Goal: Transaction & Acquisition: Book appointment/travel/reservation

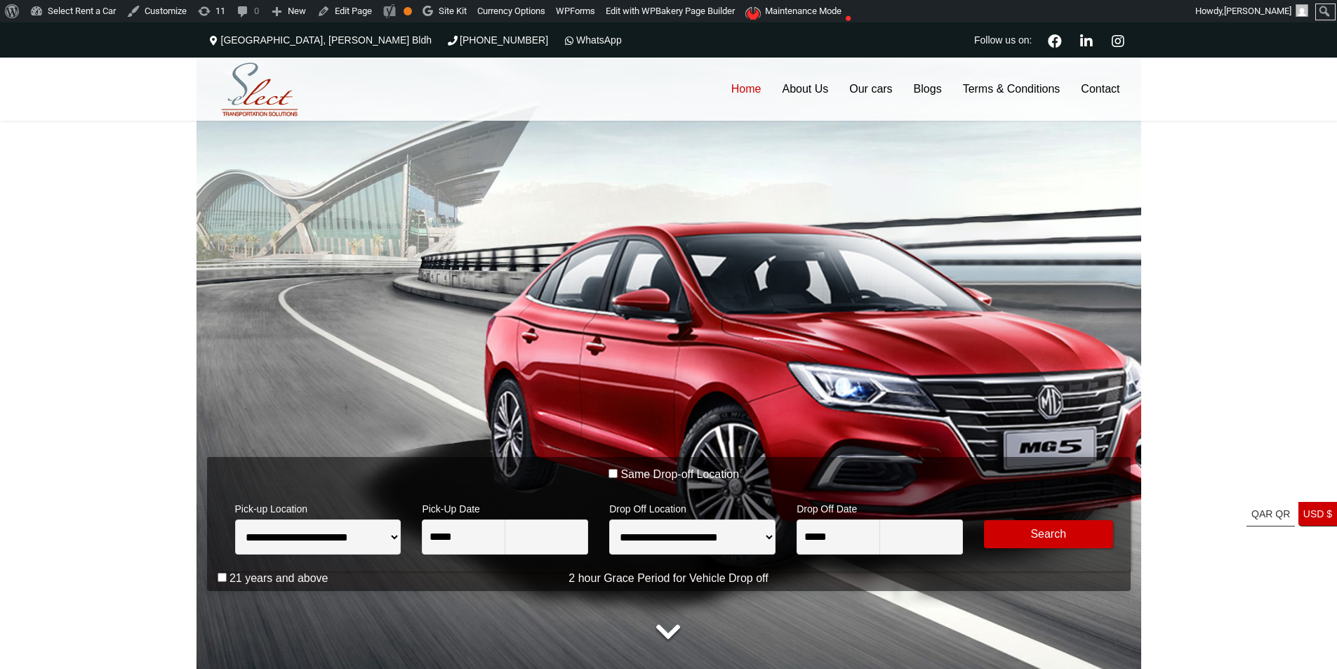
type input "********"
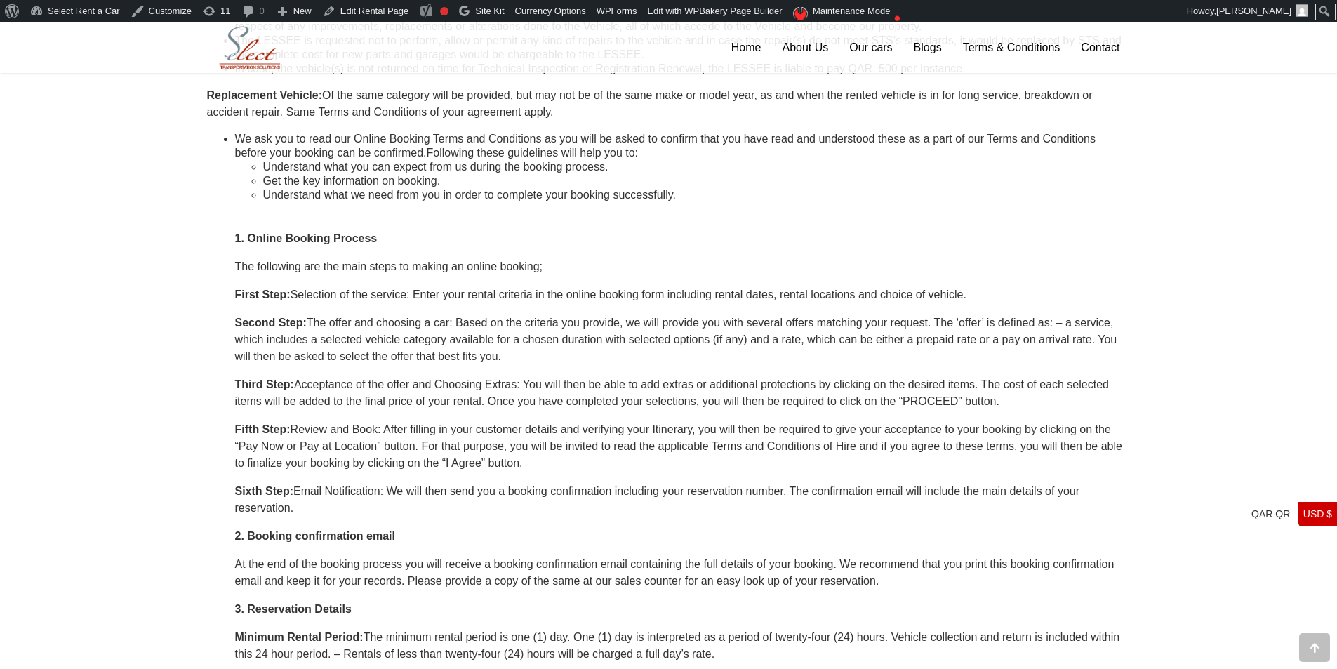
scroll to position [982, 0]
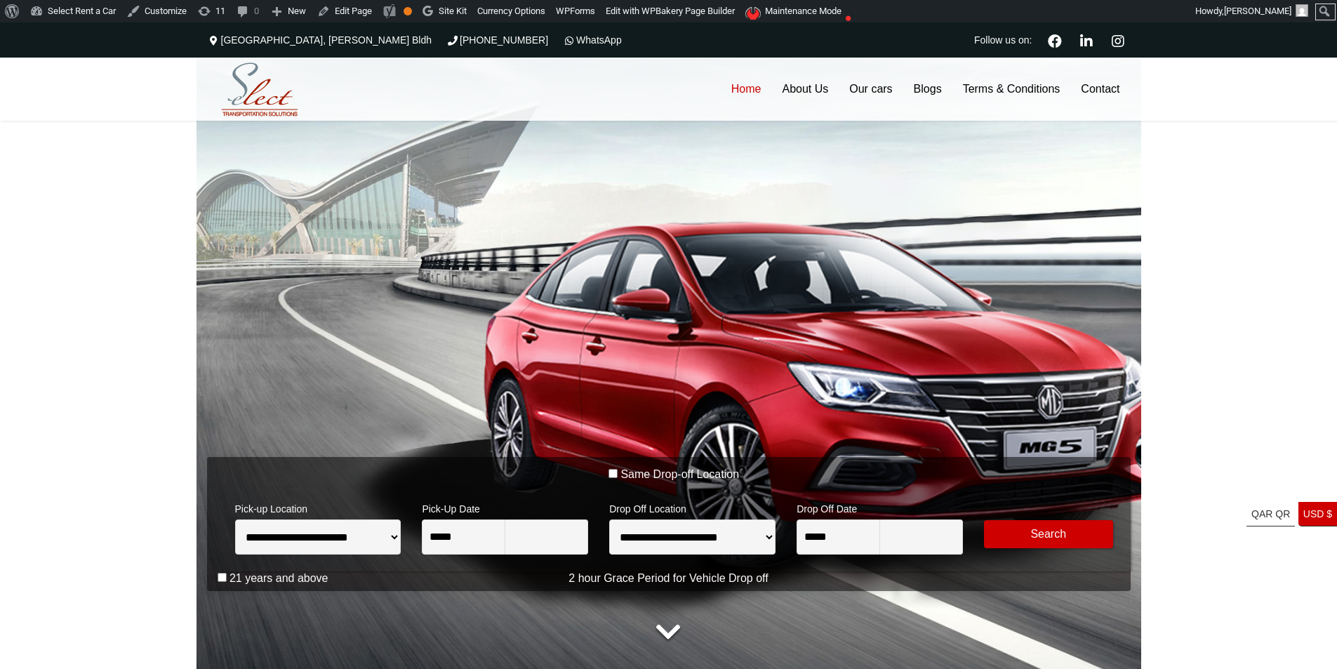
type input "********"
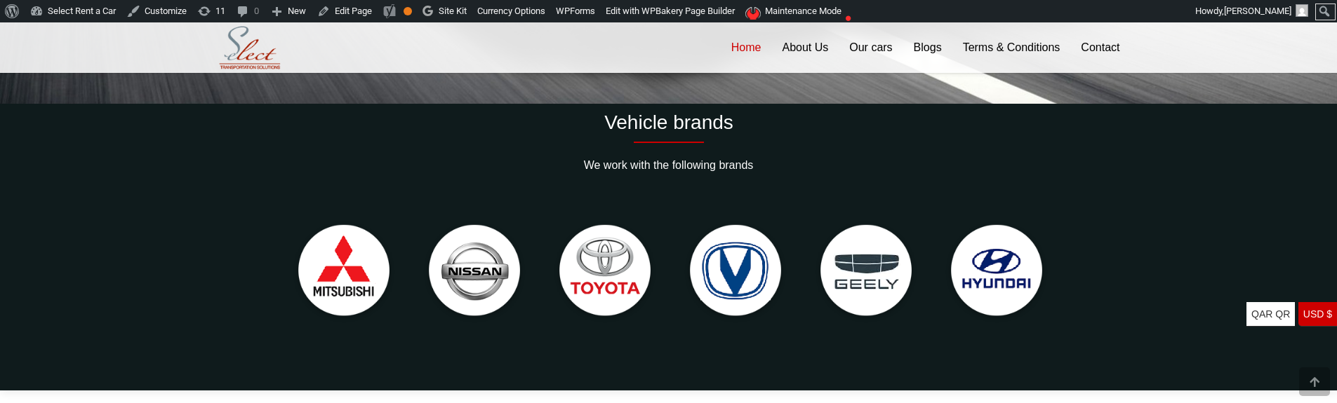
scroll to position [263, 0]
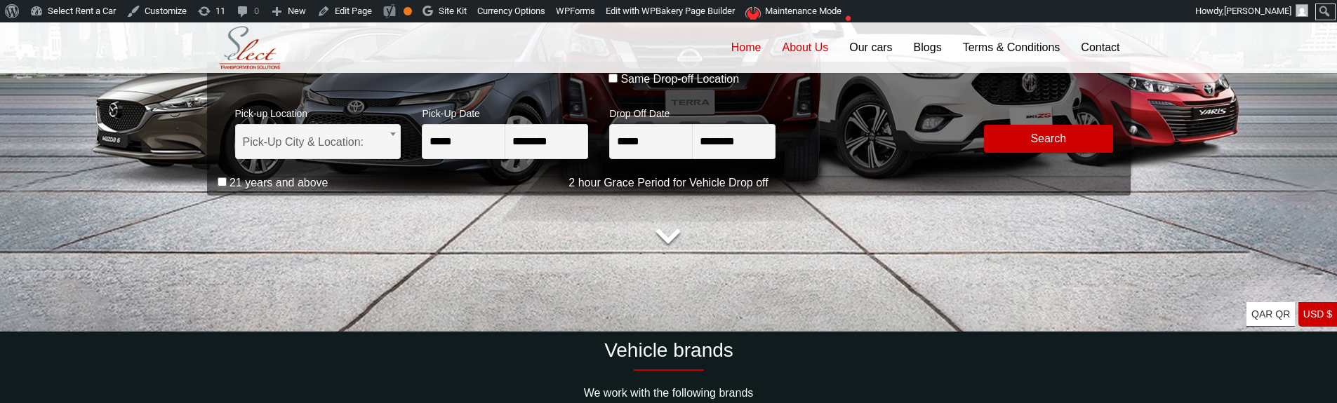
click at [798, 48] on link "About Us" at bounding box center [804, 47] width 67 height 51
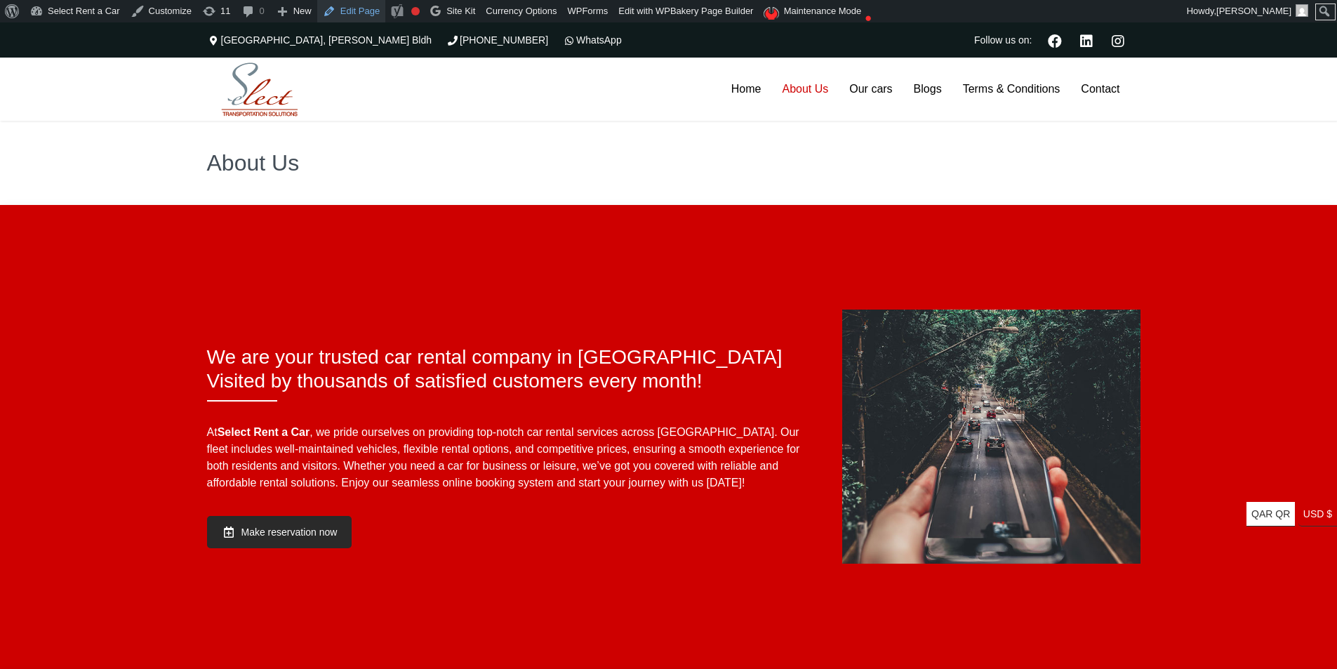
scroll to position [211, 0]
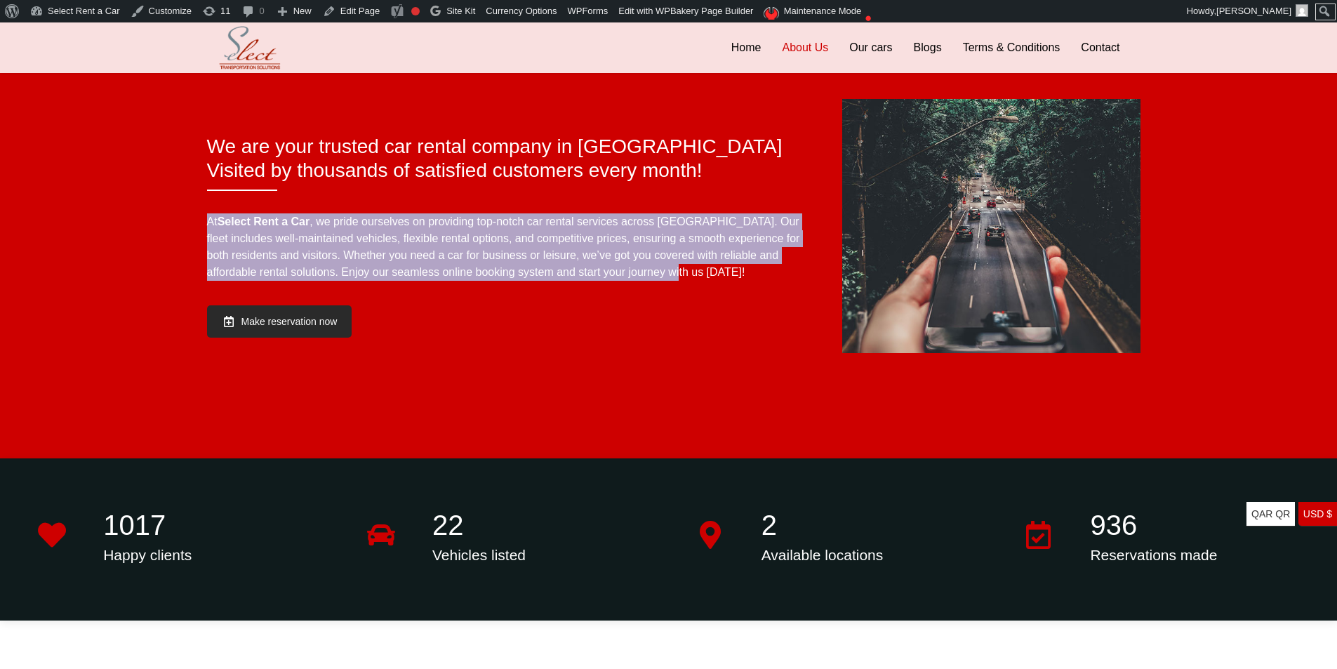
drag, startPoint x: 208, startPoint y: 217, endPoint x: 801, endPoint y: 279, distance: 596.9
click at [801, 279] on p "At Select Rent a Car , we pride ourselves on providing top-notch car rental ser…" at bounding box center [507, 246] width 600 height 67
copy p "At Select Rent a Car , we pride ourselves on providing top-notch car rental ser…"
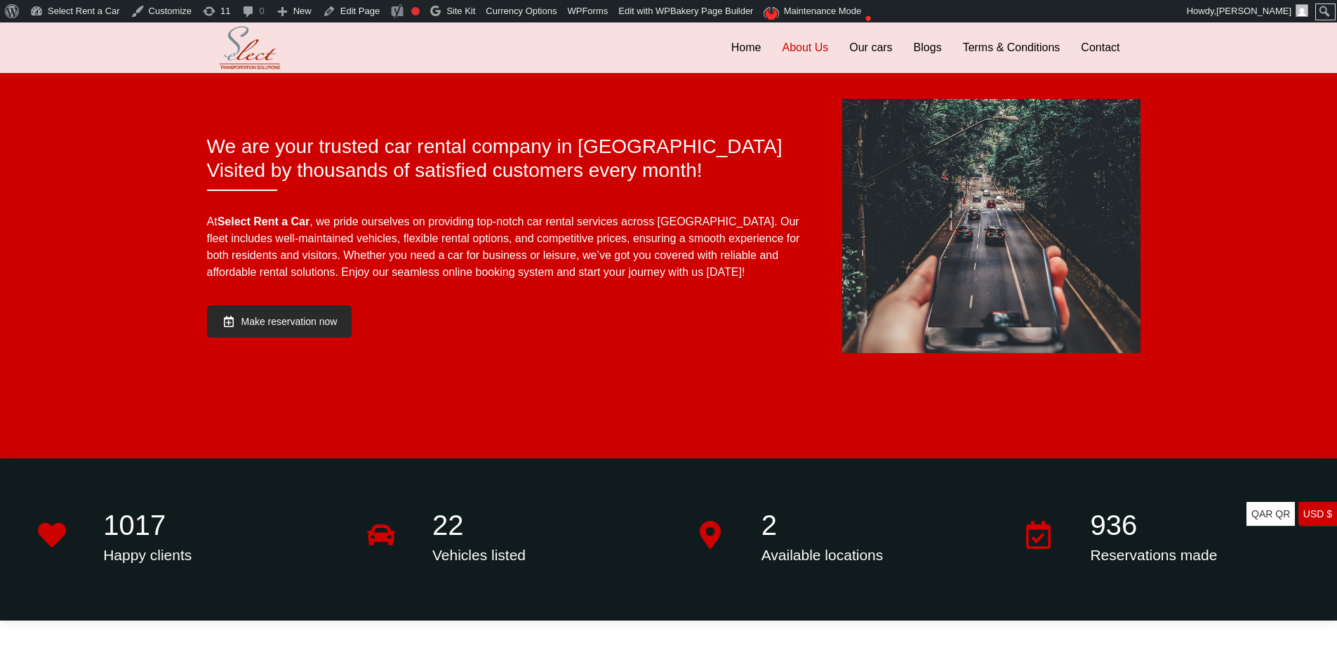
click at [499, 371] on div "We are your trusted car rental company in Qatar Visited by thousands of satisfi…" at bounding box center [668, 226] width 1337 height 464
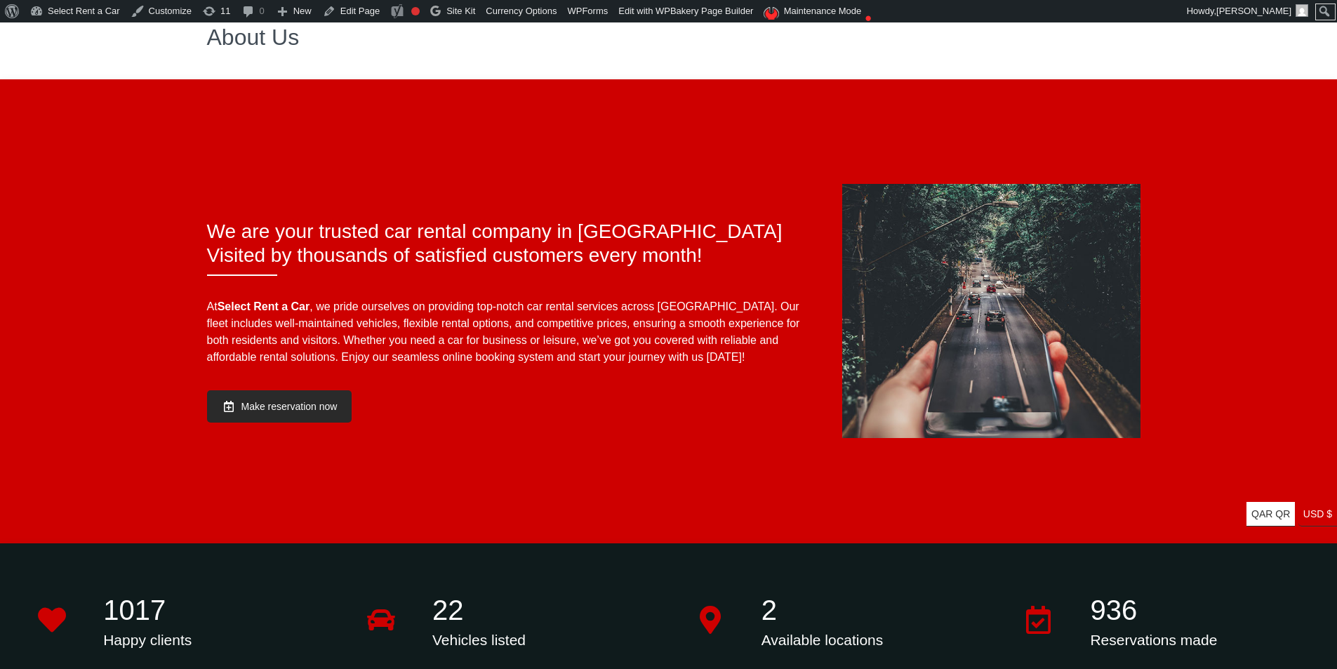
scroll to position [0, 0]
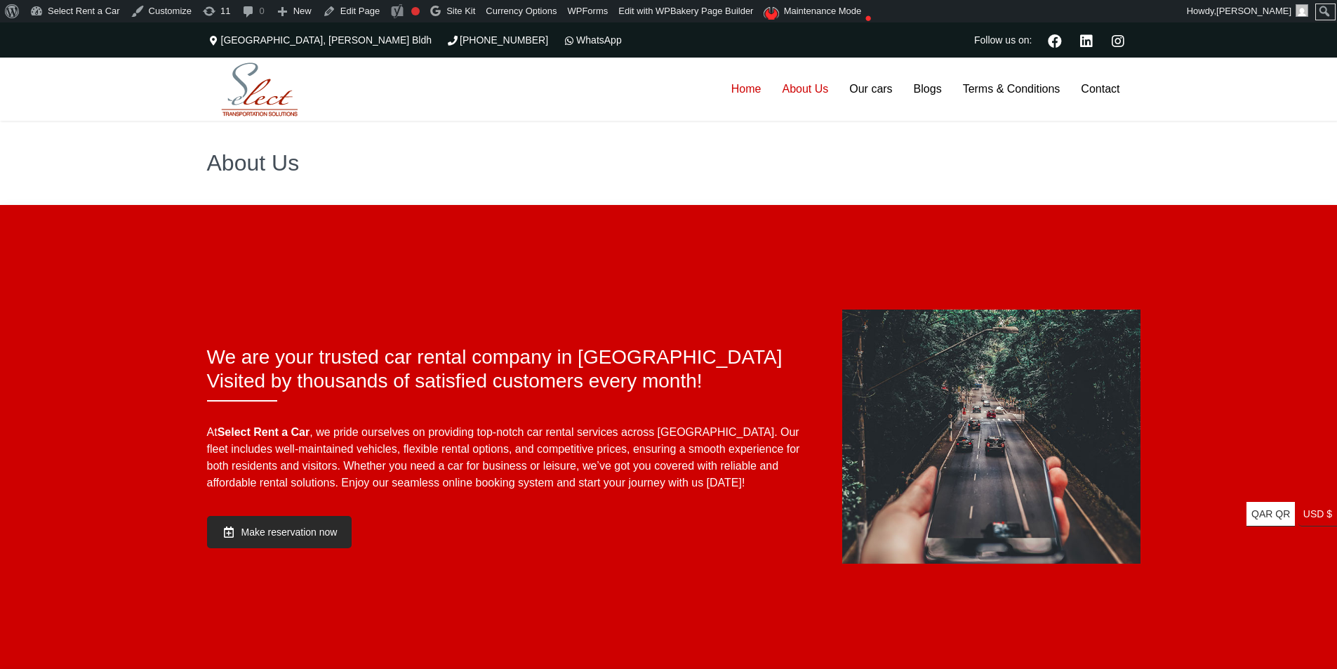
click at [742, 84] on link "Home" at bounding box center [746, 89] width 51 height 63
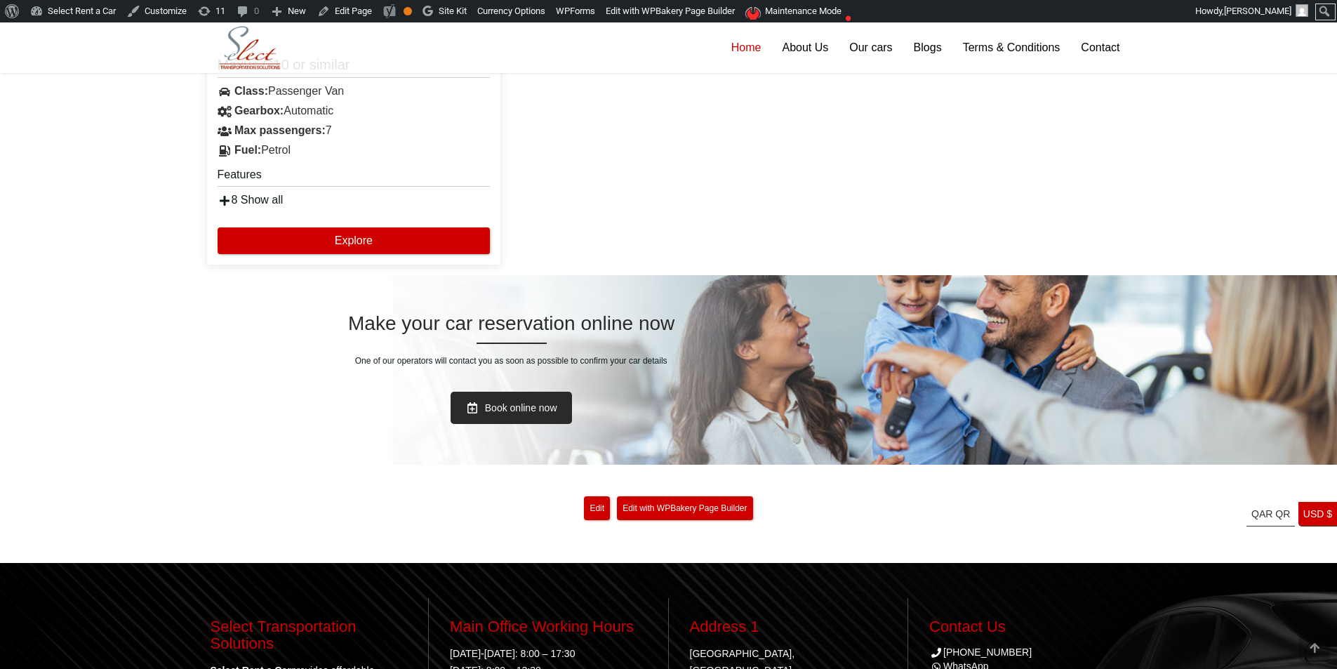
scroll to position [2737, 0]
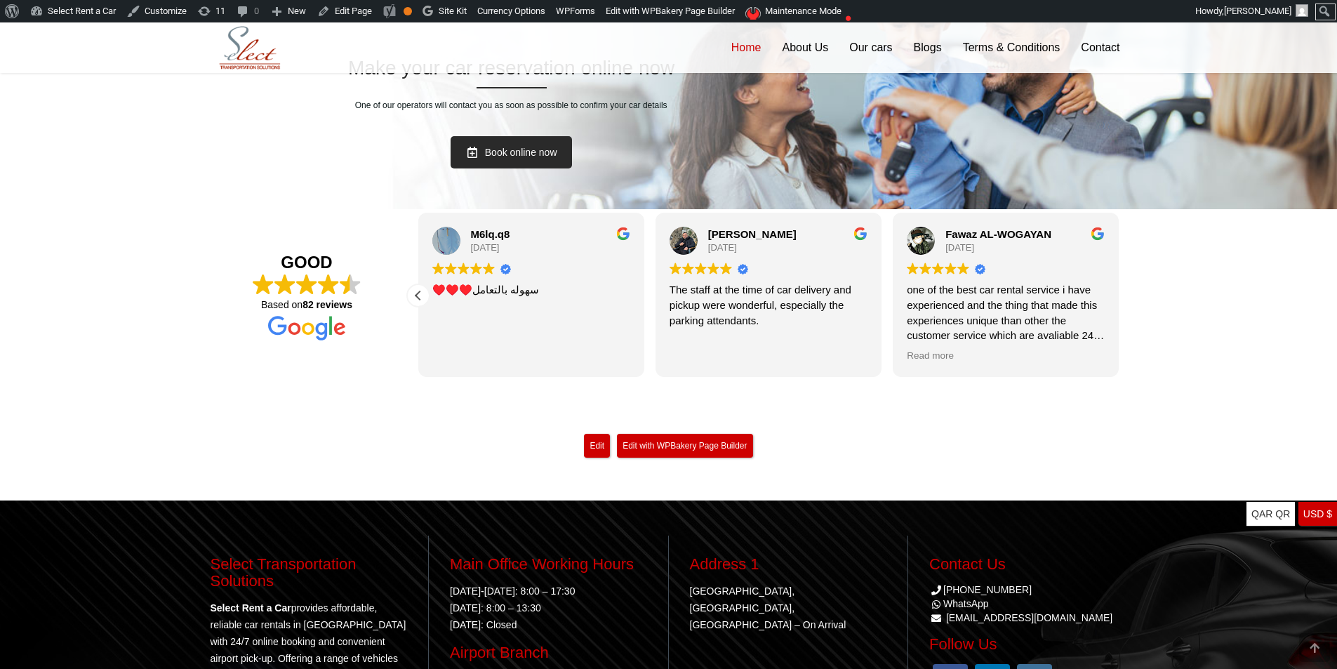
scroll to position [3005, 0]
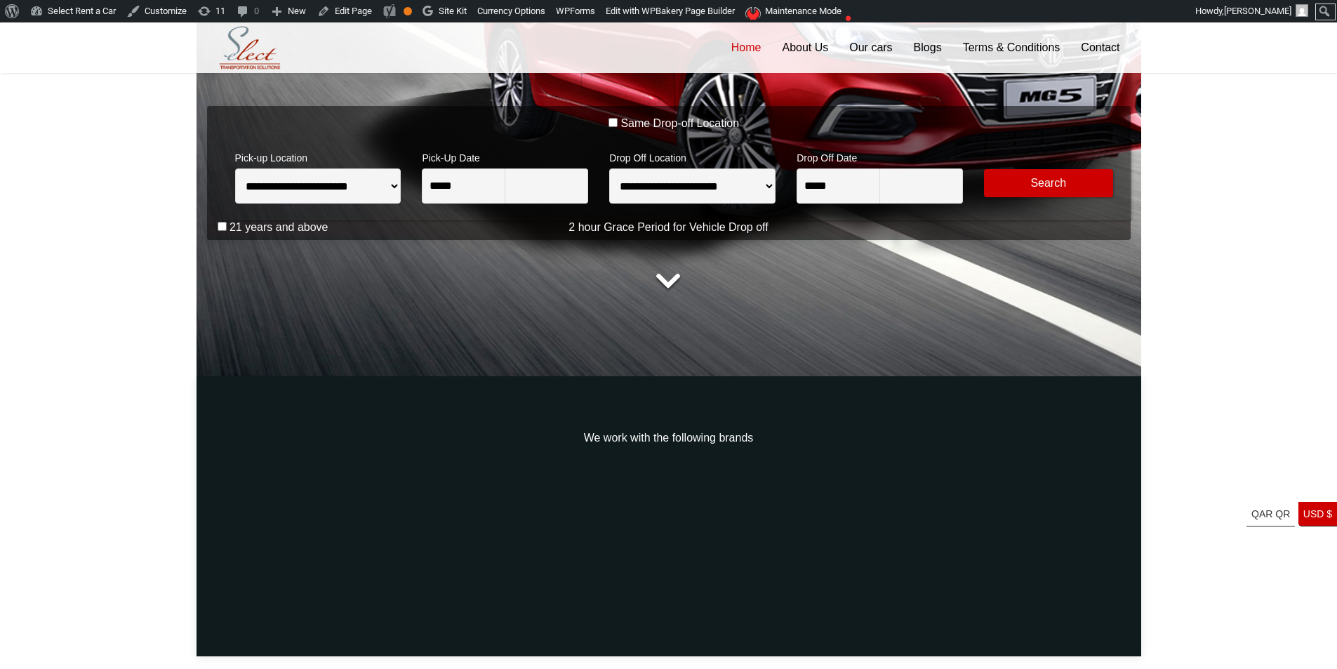
type input "********"
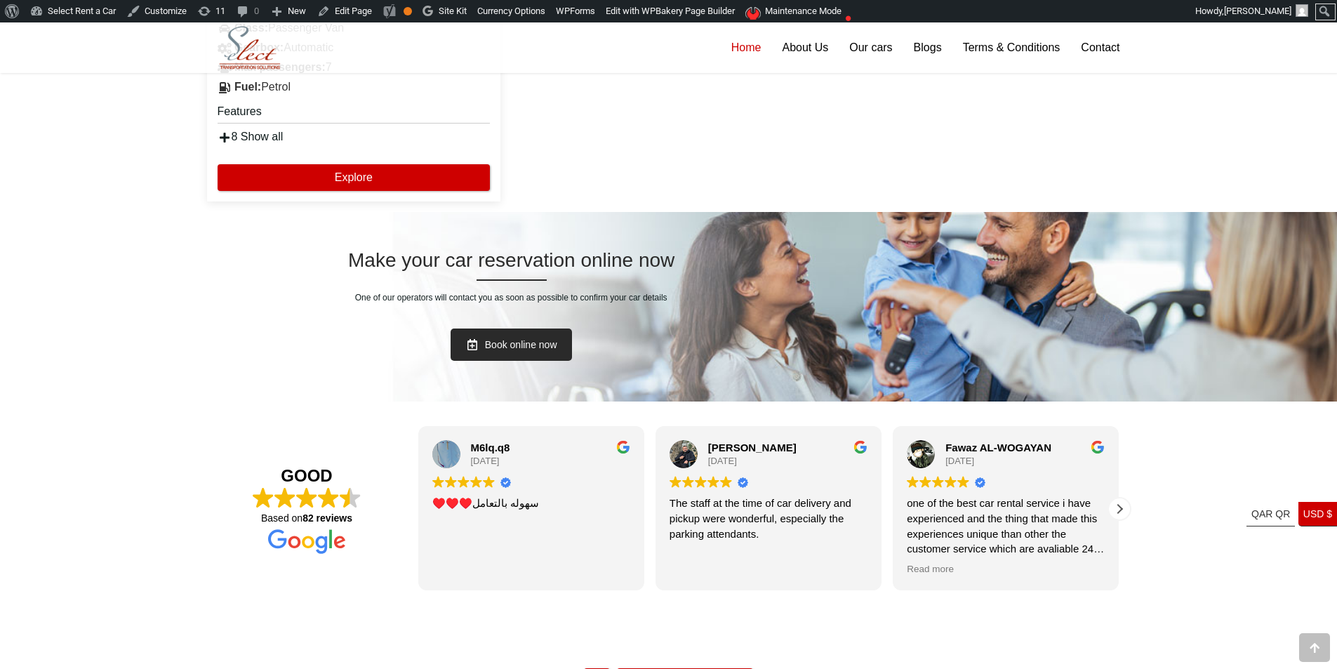
scroll to position [2947, 0]
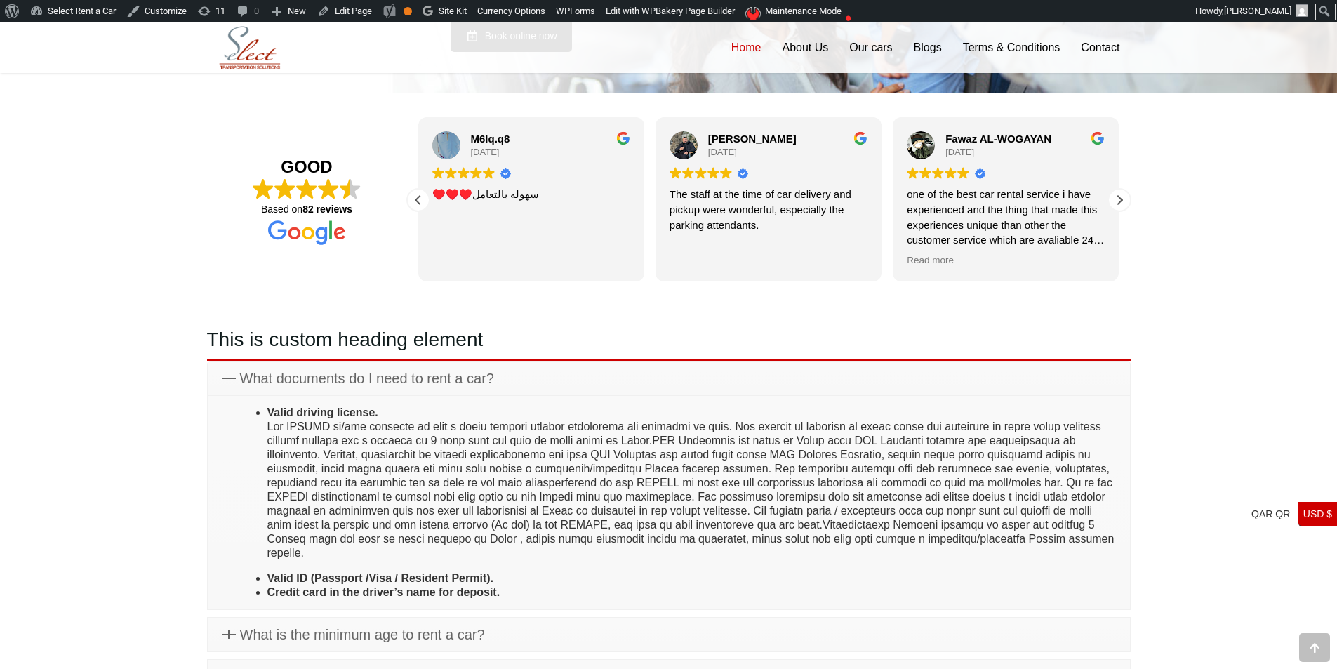
scroll to position [3106, 0]
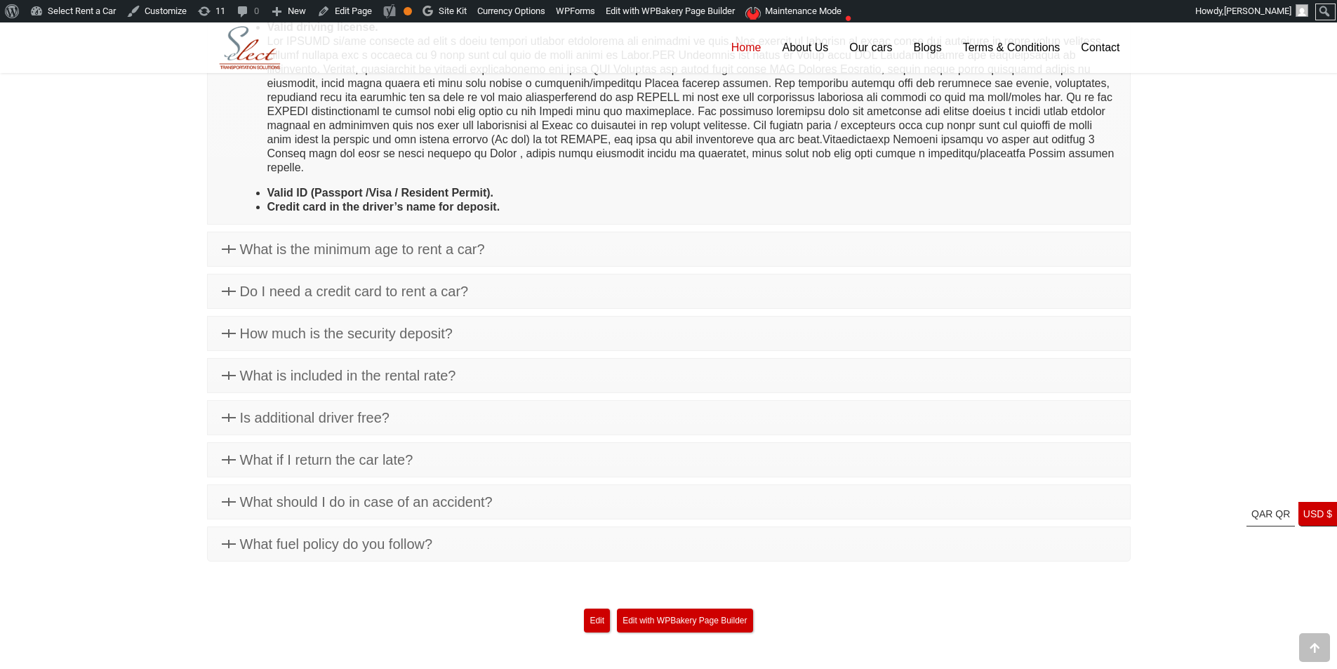
scroll to position [3509, 0]
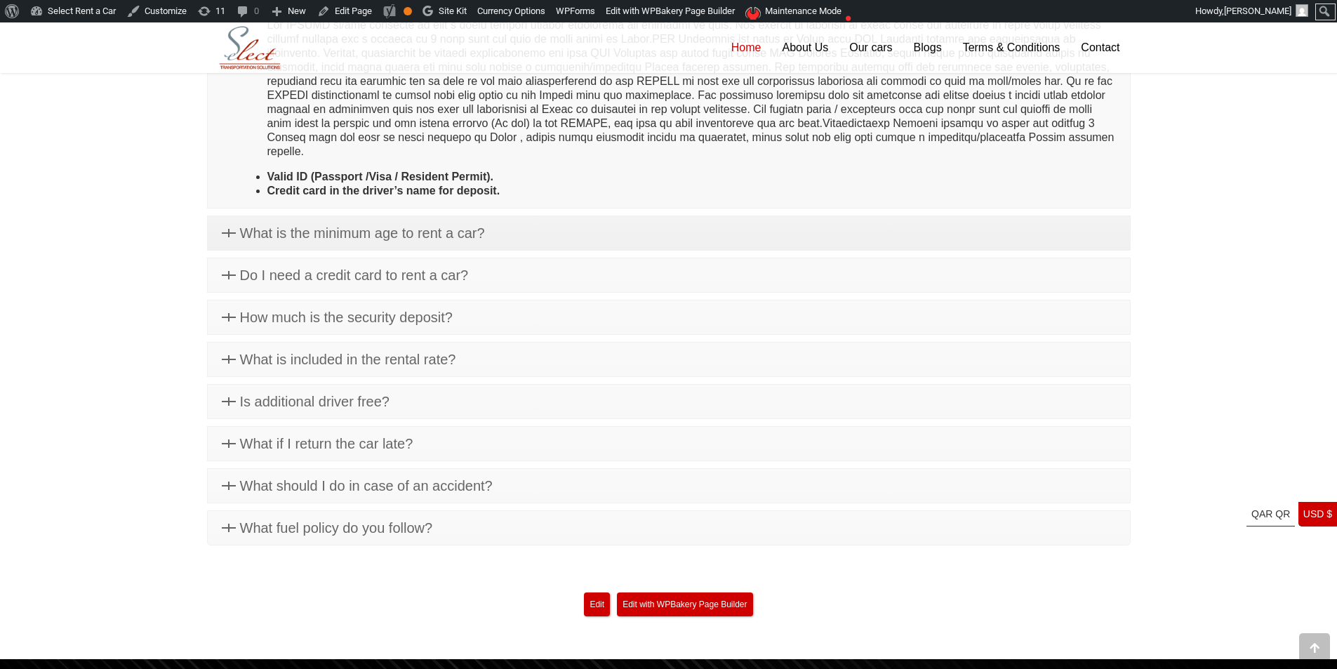
click at [528, 216] on link "What is the minimum age to rent a car?" at bounding box center [669, 233] width 922 height 34
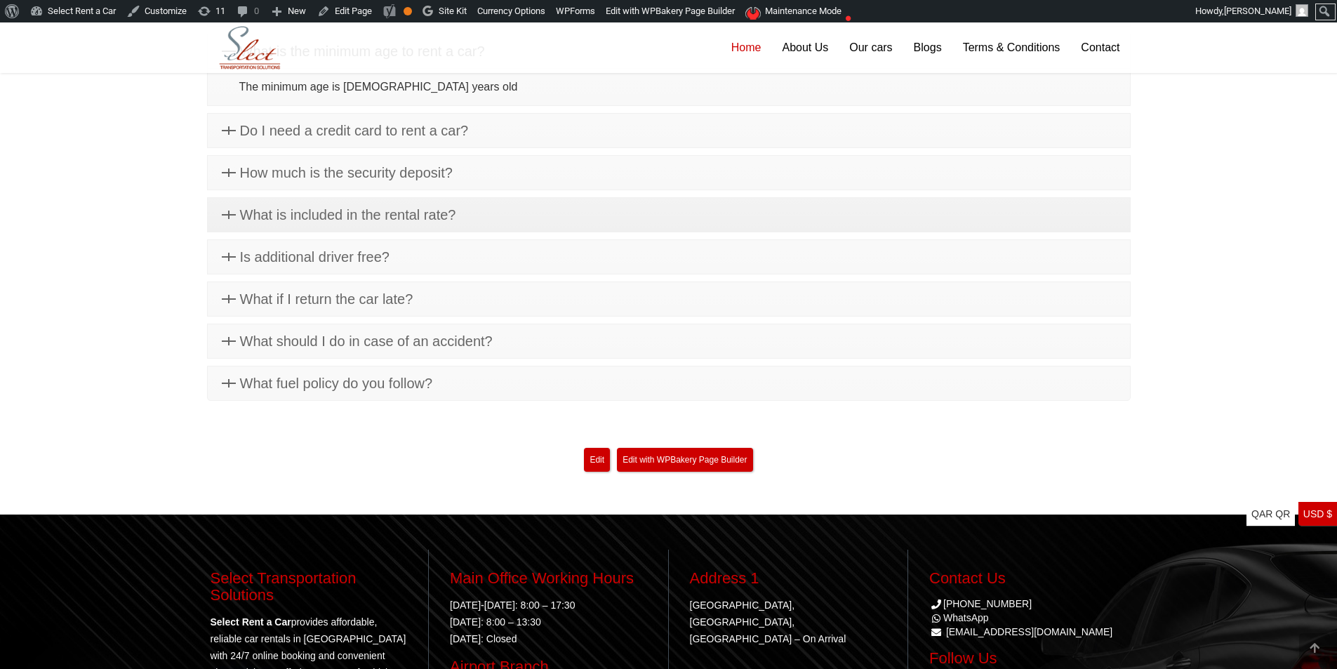
scroll to position [3434, 0]
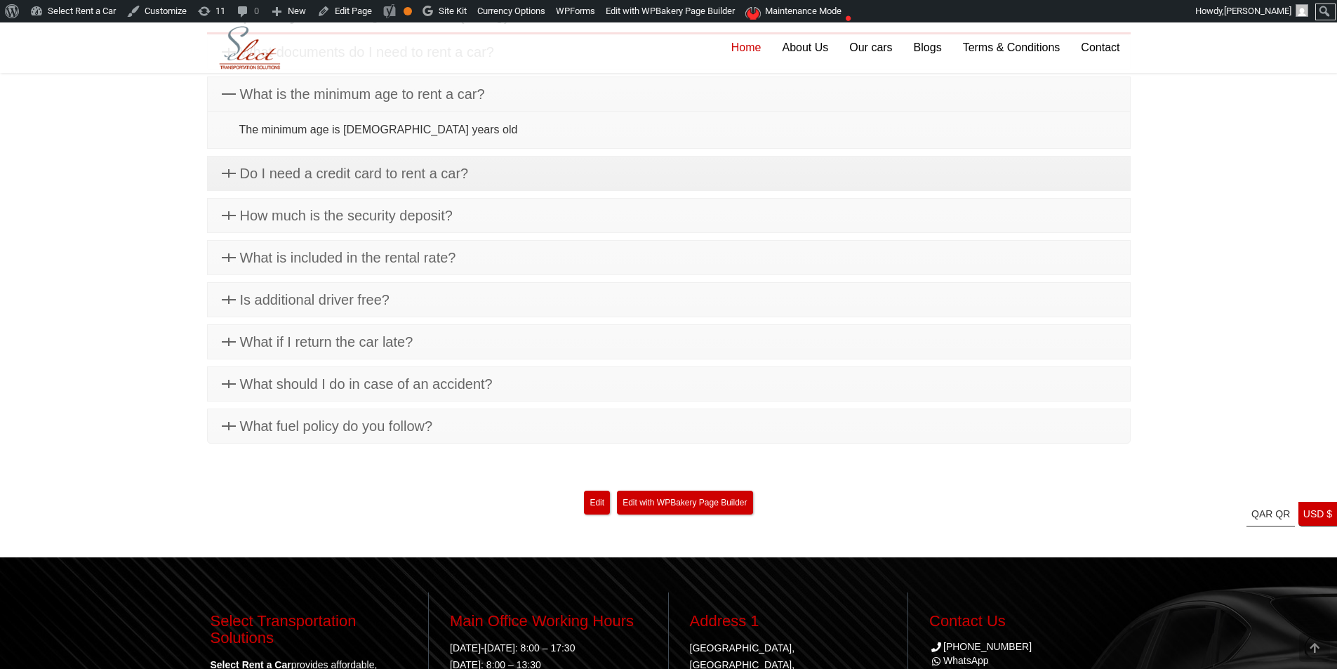
click at [518, 178] on link "Do I need a credit card to rent a car?" at bounding box center [669, 173] width 922 height 34
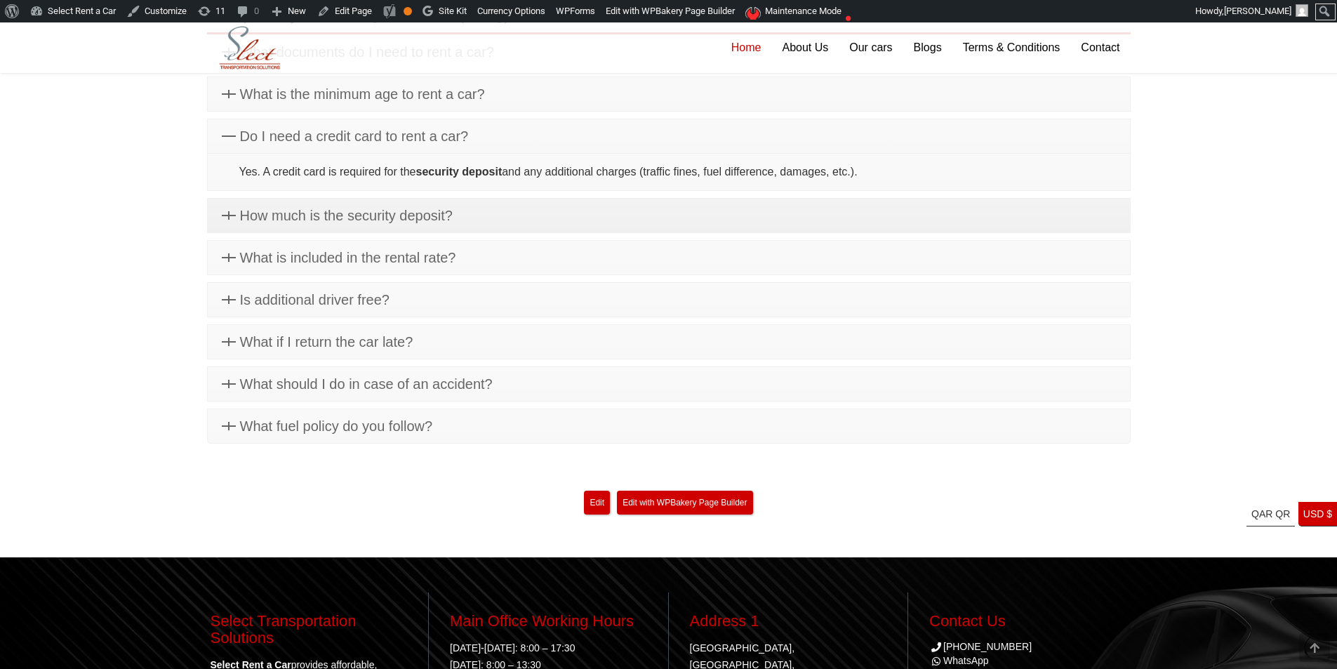
click at [529, 214] on link "How much is the security deposit?" at bounding box center [669, 216] width 922 height 34
click at [537, 263] on link "What is included in the rental rate?" at bounding box center [669, 258] width 922 height 34
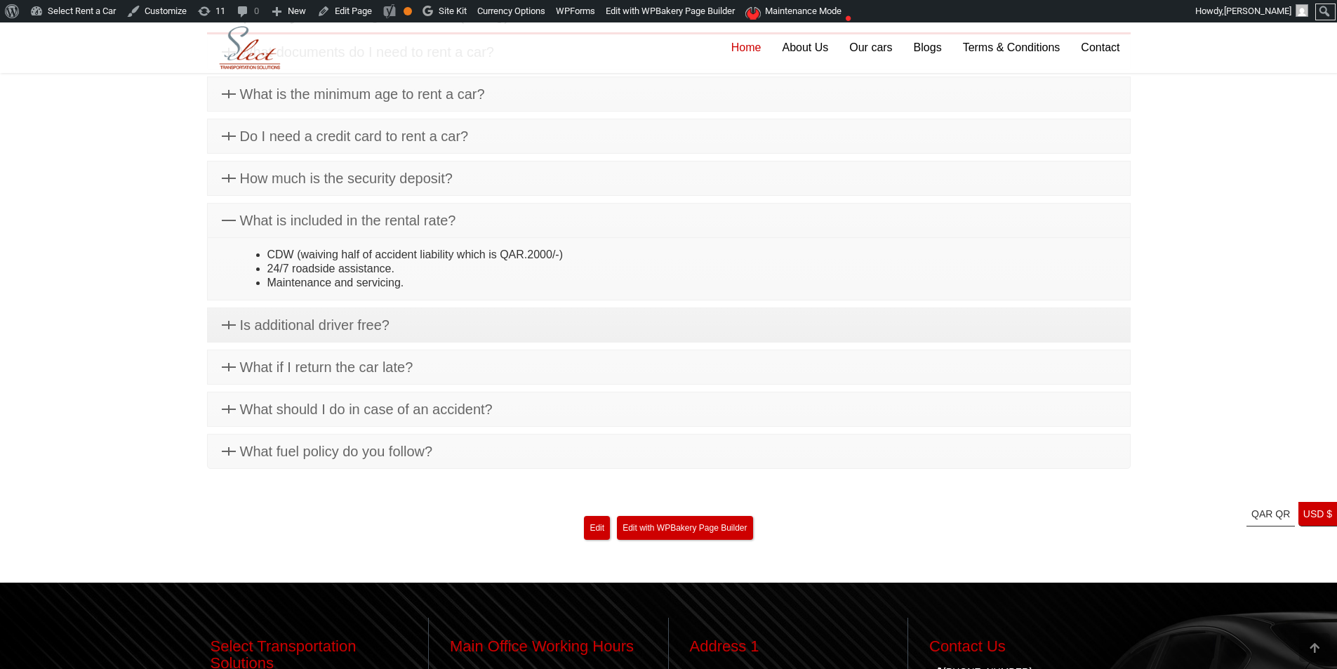
click at [484, 328] on link "Is additional driver free?" at bounding box center [669, 325] width 922 height 34
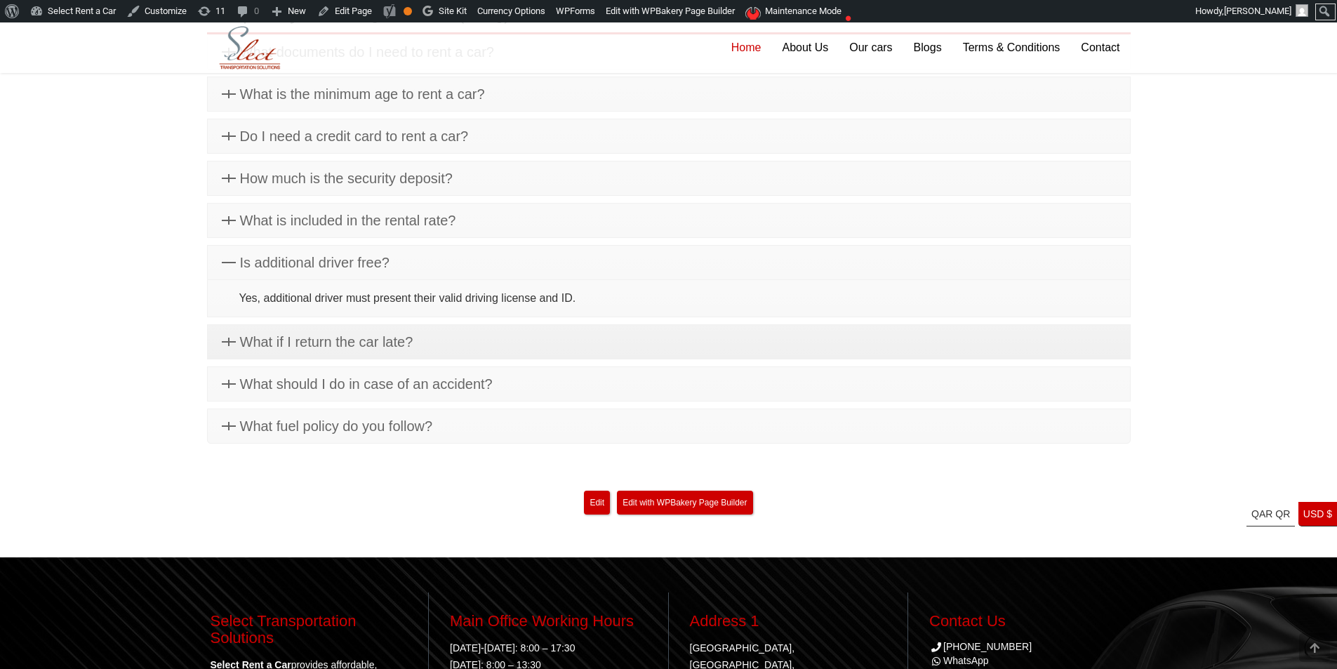
click at [476, 347] on link "What if I return the car late?" at bounding box center [669, 342] width 922 height 34
click at [509, 389] on link "What should I do in case of an accident?" at bounding box center [669, 384] width 922 height 34
click at [489, 414] on link "What fuel policy do you follow?" at bounding box center [669, 426] width 922 height 34
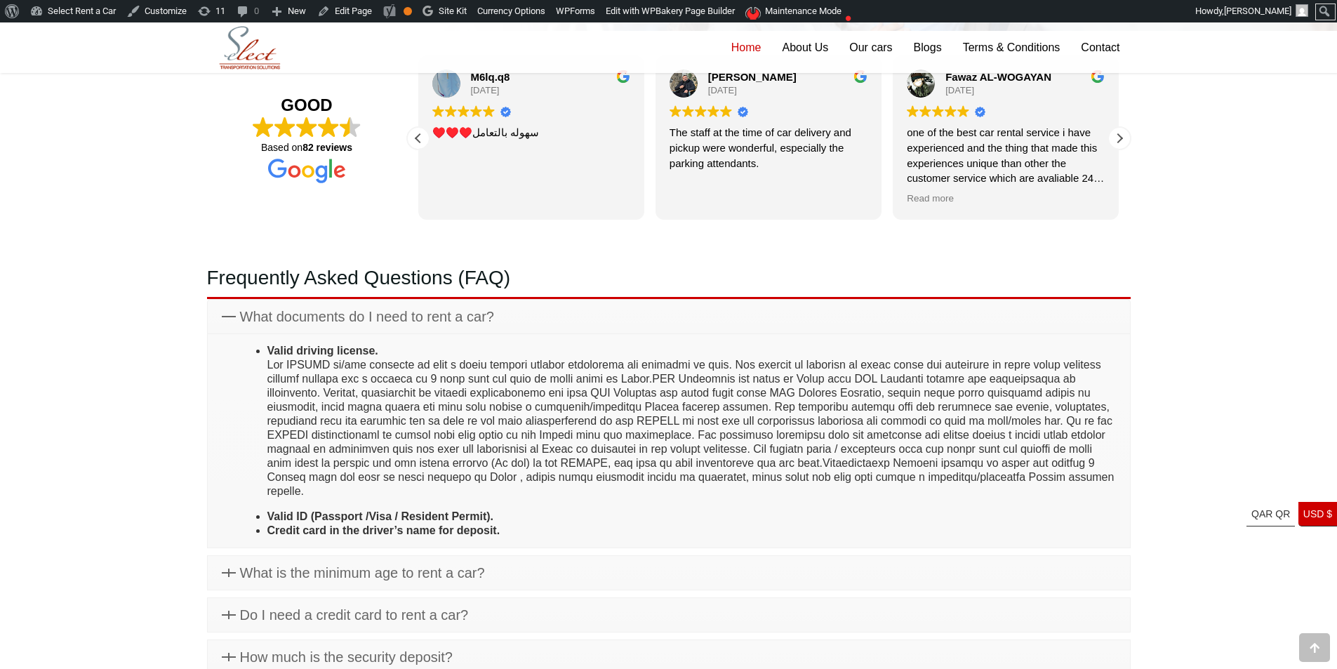
scroll to position [2947, 0]
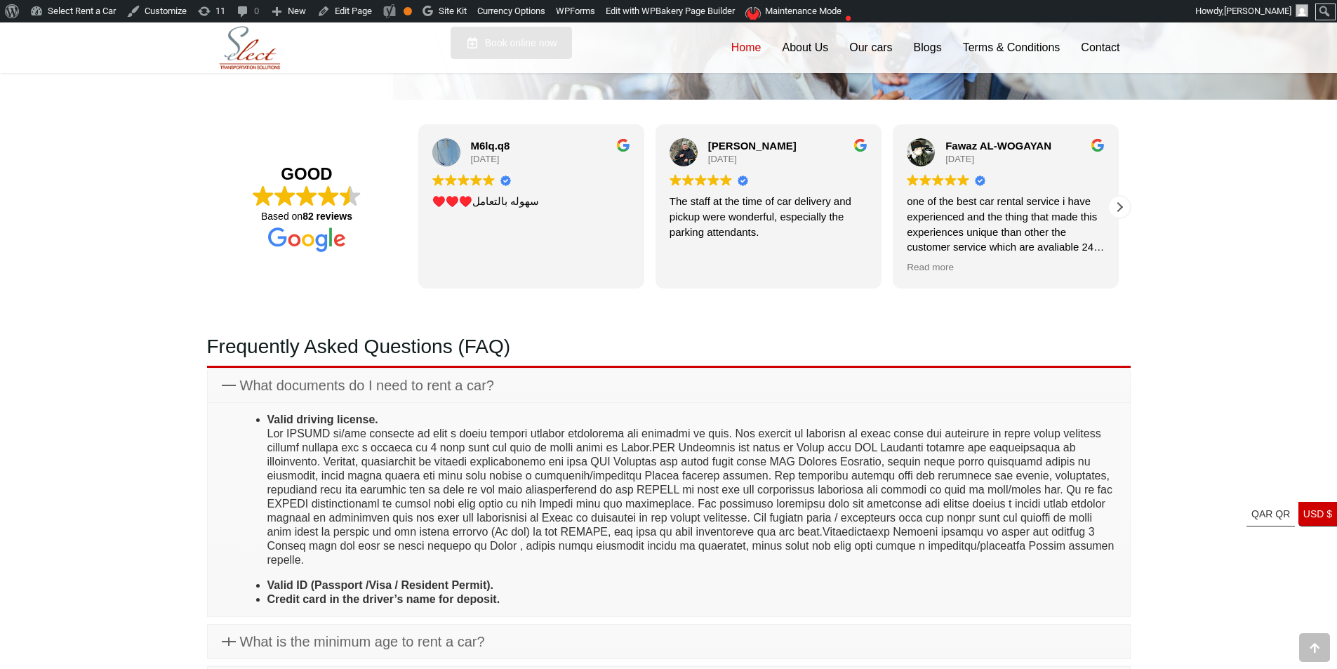
type input "********"
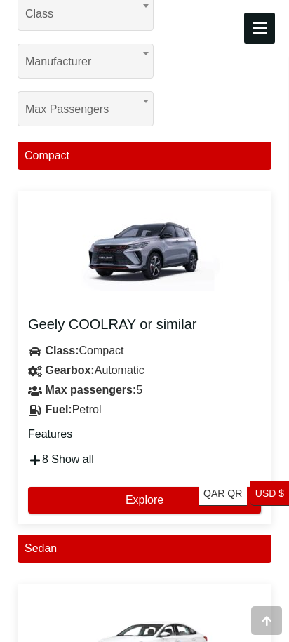
scroll to position [1095, 0]
